Goal: Task Accomplishment & Management: Manage account settings

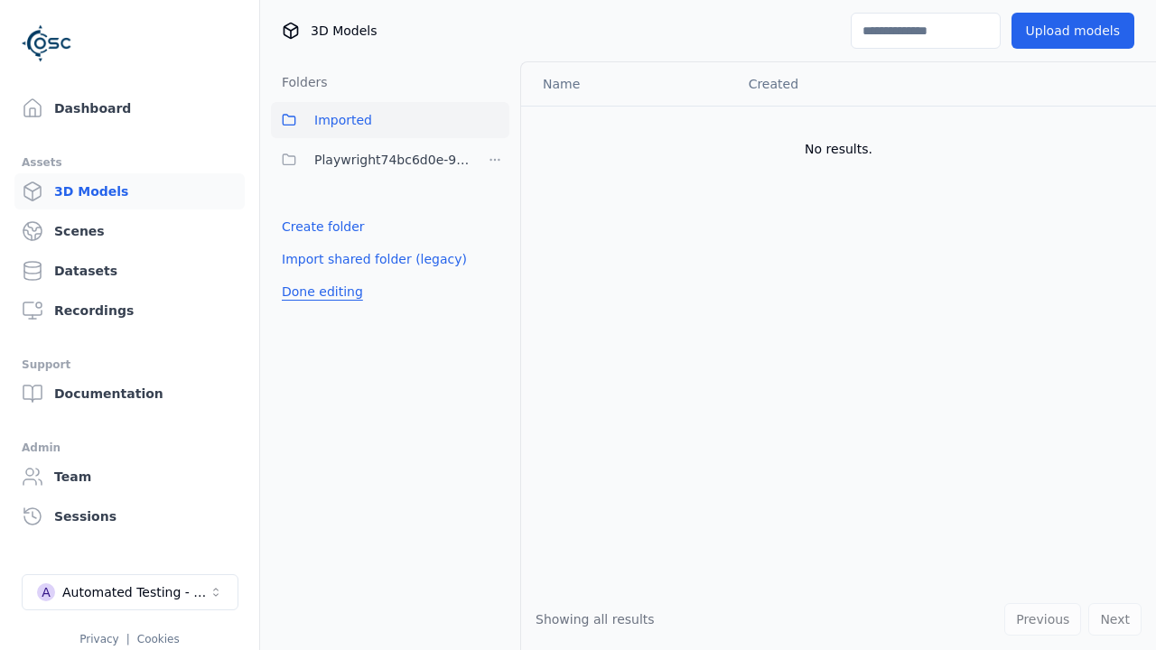
click at [317, 292] on button "Done editing" at bounding box center [322, 291] width 103 height 33
click at [302, 275] on button "Done editing" at bounding box center [322, 291] width 103 height 33
click at [495, 160] on html "Support Dashboard Assets 3D Models Scenes Datasets Recordings Support Documenta…" at bounding box center [578, 325] width 1156 height 650
click at [495, 255] on div "Rename" at bounding box center [502, 254] width 121 height 29
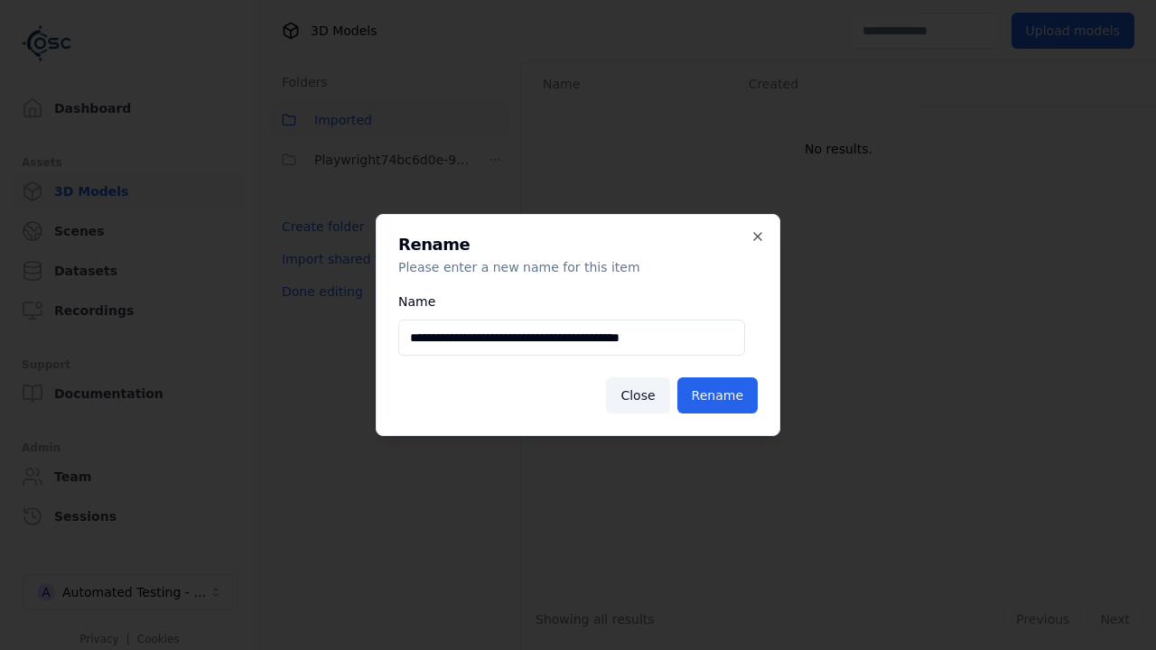
click at [572, 338] on input "**********" at bounding box center [571, 338] width 347 height 36
type input "**********"
click at [721, 396] on button "Rename" at bounding box center [717, 395] width 80 height 36
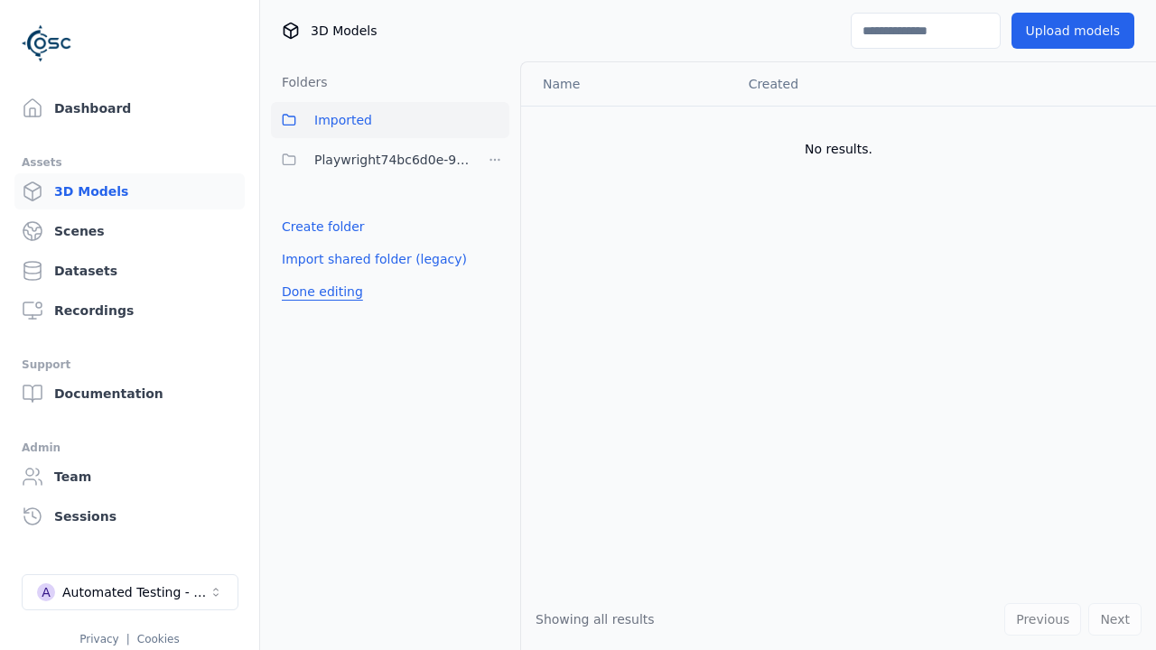
click at [317, 292] on button "Done editing" at bounding box center [322, 291] width 103 height 33
click at [302, 275] on button "Done editing" at bounding box center [322, 291] width 103 height 33
click at [495, 160] on html "Support Dashboard Assets 3D Models Scenes Datasets Recordings Support Documenta…" at bounding box center [578, 325] width 1156 height 650
click at [495, 284] on div "Delete" at bounding box center [502, 283] width 121 height 29
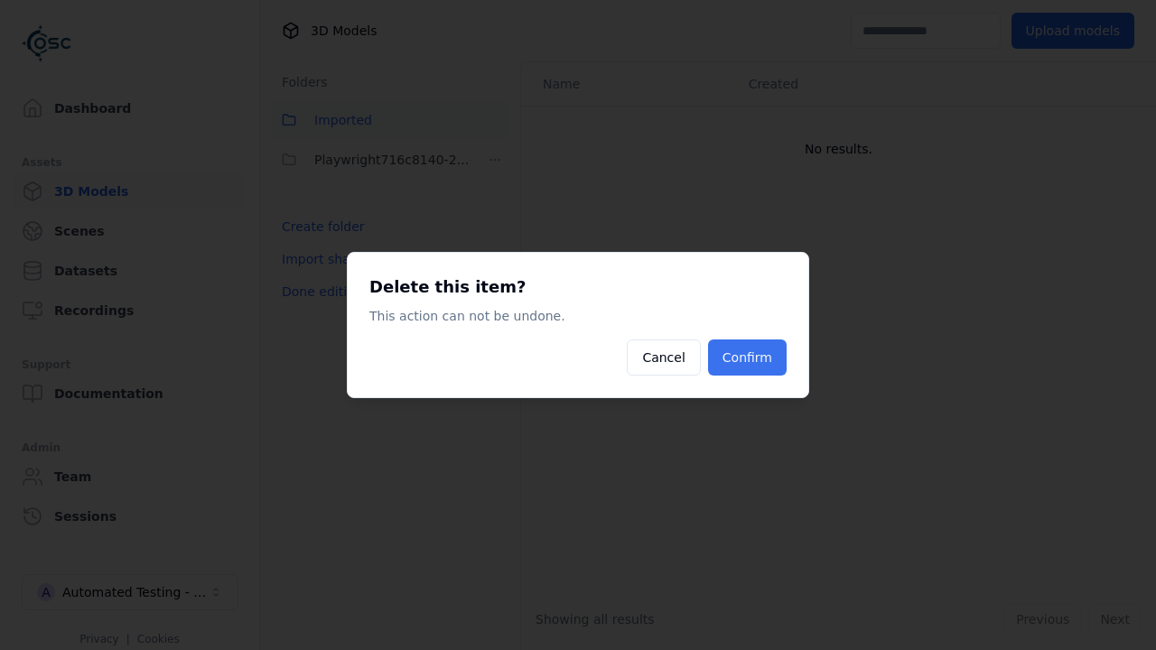
click at [749, 358] on button "Confirm" at bounding box center [747, 358] width 79 height 36
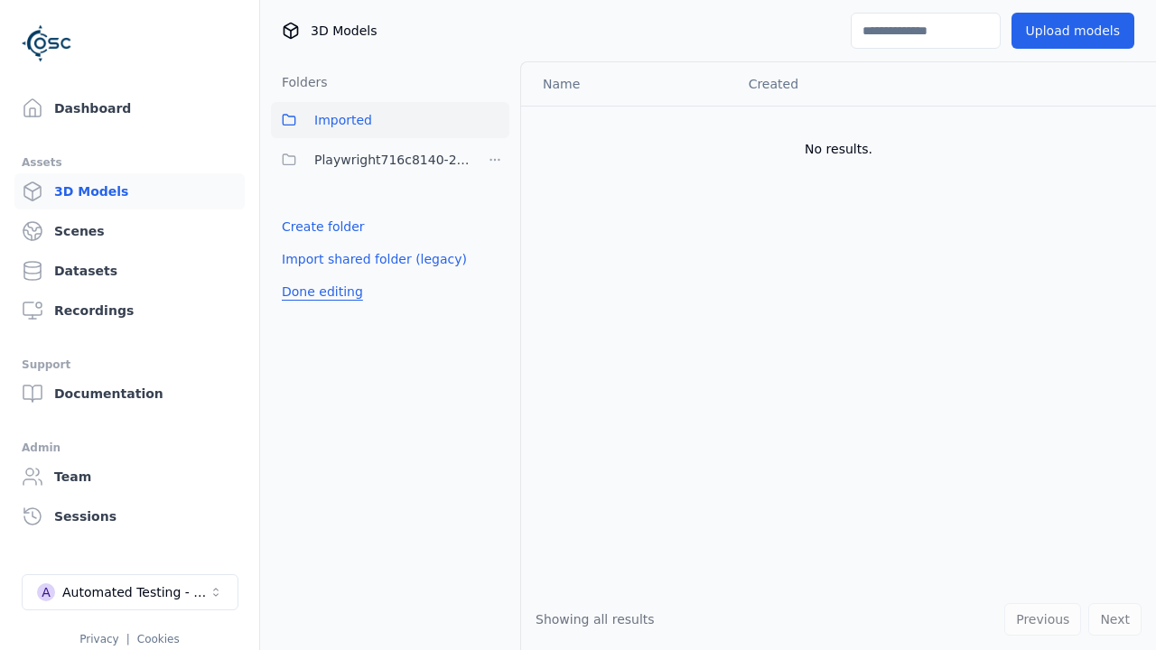
click at [317, 292] on button "Done editing" at bounding box center [322, 291] width 103 height 33
